Goal: Register for event/course

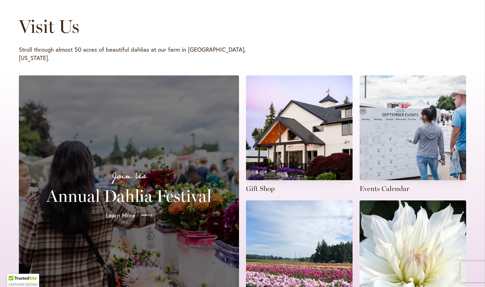
scroll to position [112, 0]
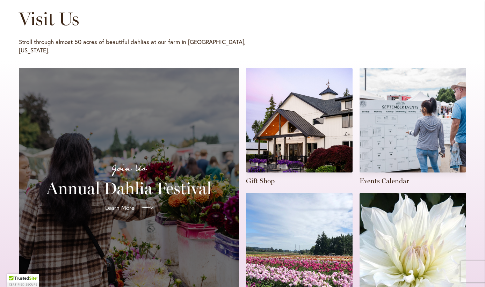
click at [130, 204] on span "Learn More" at bounding box center [119, 208] width 29 height 8
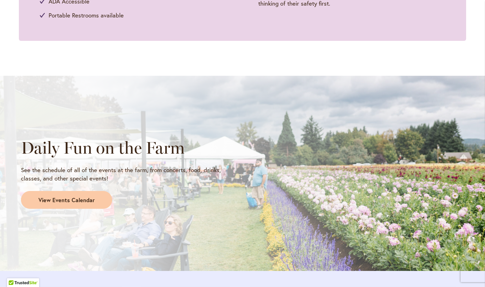
scroll to position [503, 0]
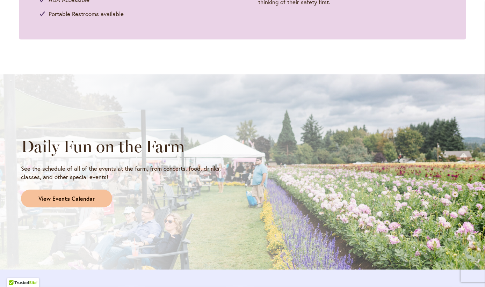
click at [71, 198] on span "View Events Calendar" at bounding box center [66, 199] width 56 height 8
